Goal: Task Accomplishment & Management: Complete application form

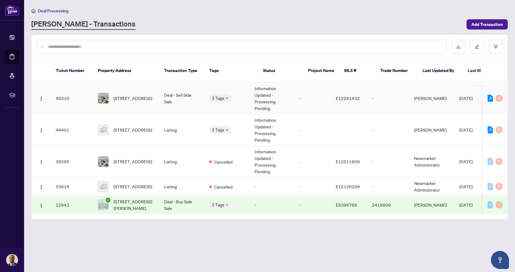
click at [85, 93] on td "46316" at bounding box center [72, 99] width 42 height 32
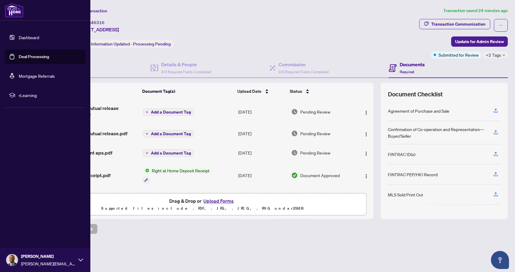
click at [31, 56] on link "Deal Processing" at bounding box center [34, 56] width 30 height 5
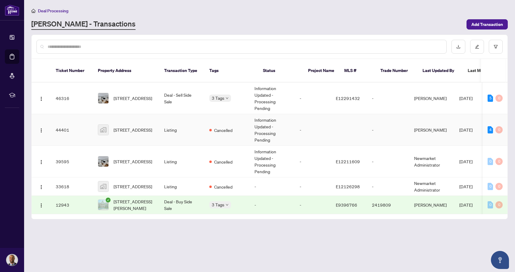
click at [199, 133] on td "Listing" at bounding box center [181, 130] width 45 height 32
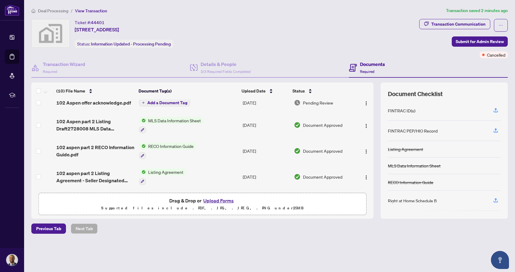
scroll to position [136, 0]
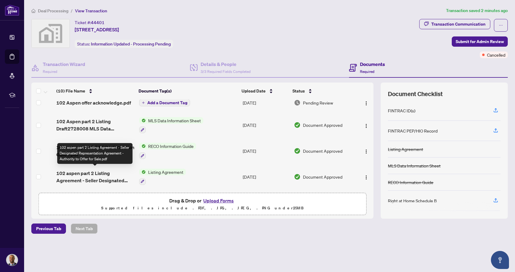
click at [97, 171] on span "102 aspen part 2 Listing Agreement - Seller Designated Representation Agreement…" at bounding box center [95, 177] width 78 height 14
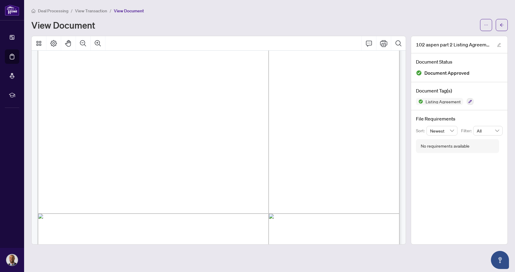
scroll to position [94, 0]
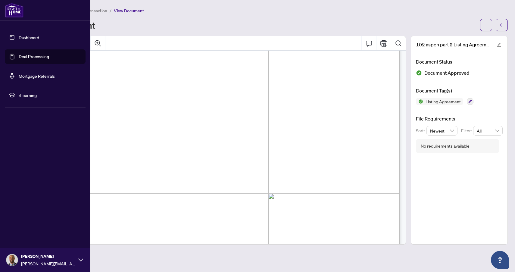
click at [33, 59] on link "Deal Processing" at bounding box center [34, 56] width 30 height 5
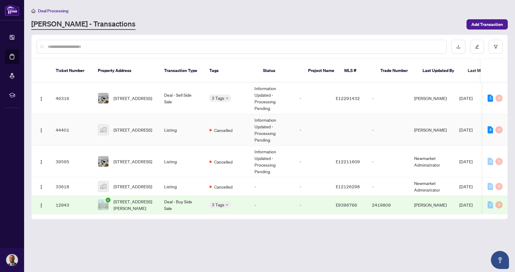
click at [238, 133] on td "Cancelled" at bounding box center [227, 130] width 45 height 32
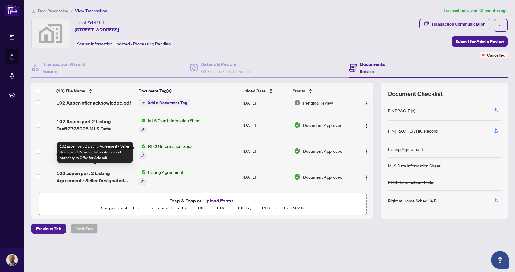
scroll to position [136, 0]
click at [104, 171] on span "102 aspen part 2 Listing Agreement - Seller Designated Representation Agreement…" at bounding box center [95, 177] width 78 height 14
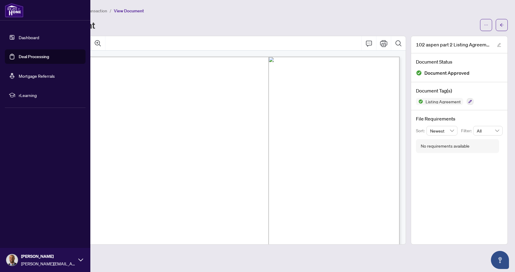
click at [27, 55] on link "Deal Processing" at bounding box center [34, 56] width 30 height 5
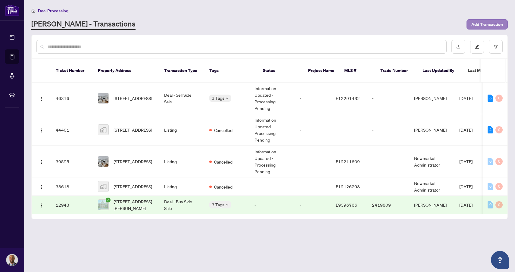
click at [491, 27] on span "Add Transaction" at bounding box center [488, 25] width 32 height 10
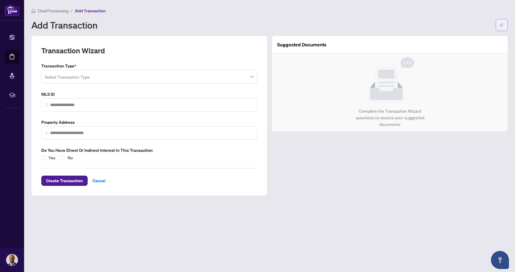
click at [500, 23] on button "button" at bounding box center [502, 25] width 12 height 12
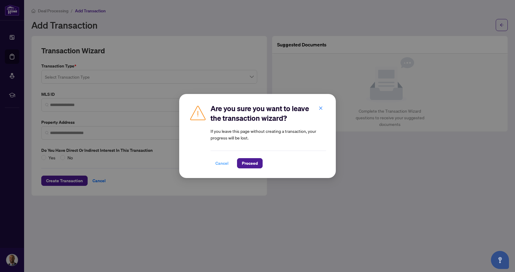
click at [222, 163] on span "Cancel" at bounding box center [221, 164] width 13 height 10
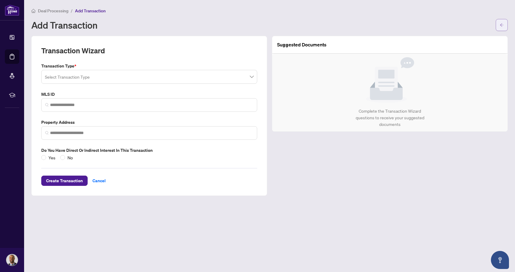
click at [498, 25] on button "button" at bounding box center [502, 25] width 12 height 12
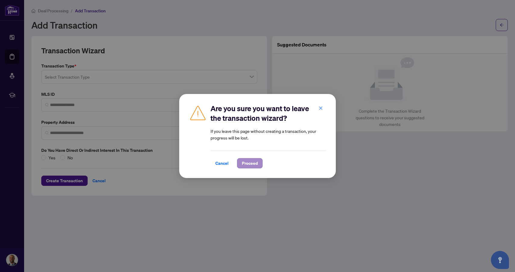
click at [258, 164] on button "Proceed" at bounding box center [250, 163] width 26 height 10
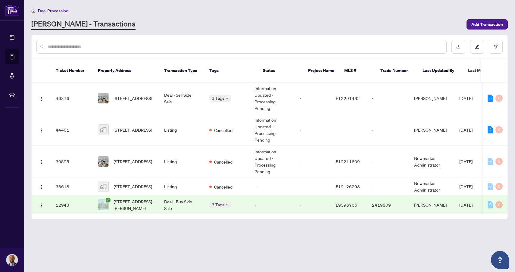
click at [184, 11] on div "Deal Processing" at bounding box center [269, 10] width 477 height 7
